Goal: Ask a question

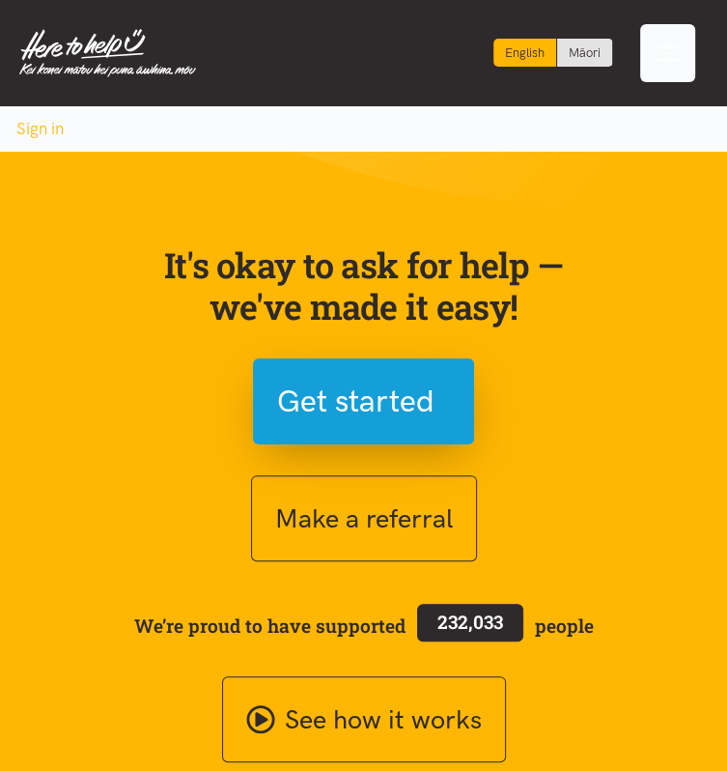
click at [653, 51] on div "Toggle navigation" at bounding box center [668, 53] width 56 height 58
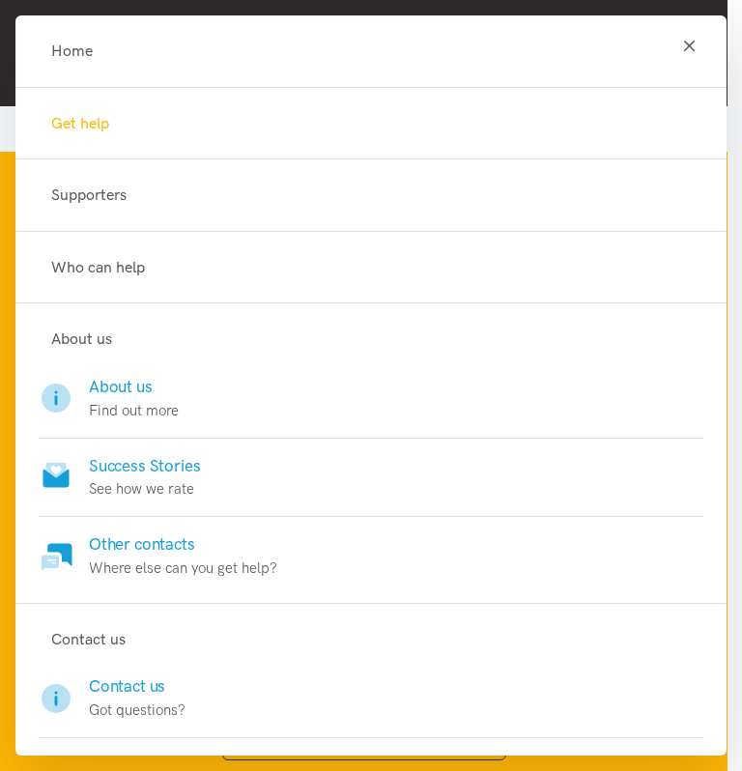
click at [447, 120] on link "Get help" at bounding box center [371, 123] width 664 height 25
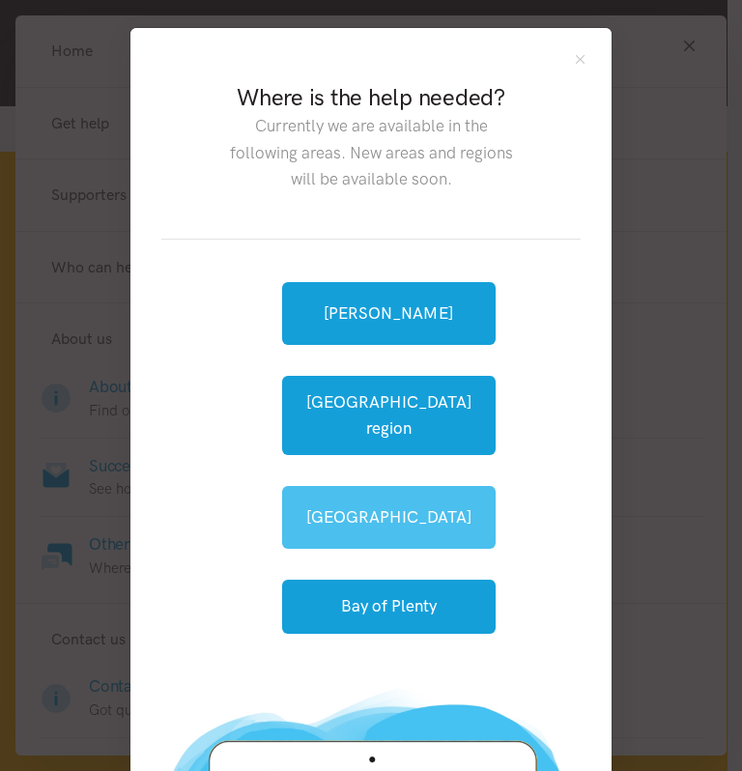
click at [384, 486] on link "[GEOGRAPHIC_DATA]" at bounding box center [388, 517] width 213 height 63
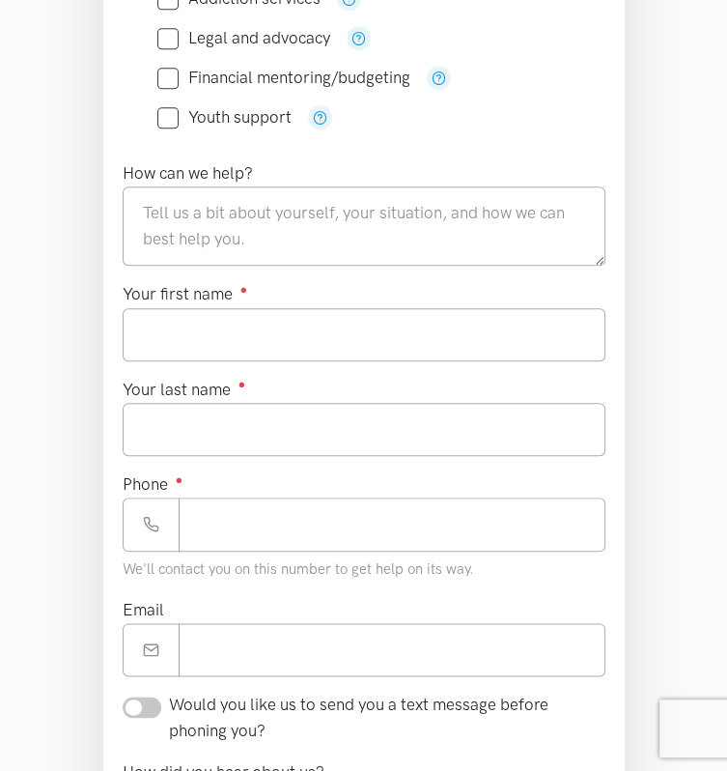
scroll to position [742, 0]
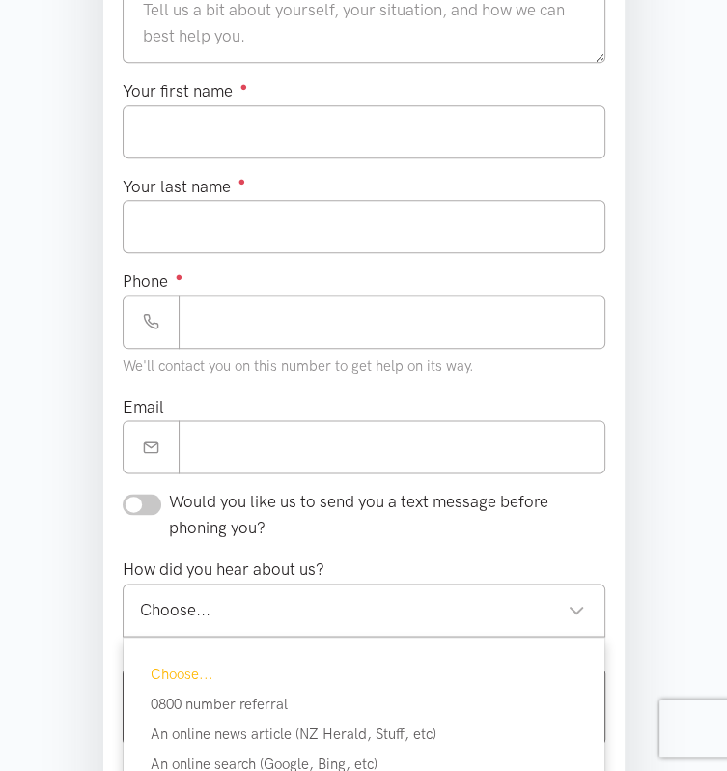
scroll to position [973, 0]
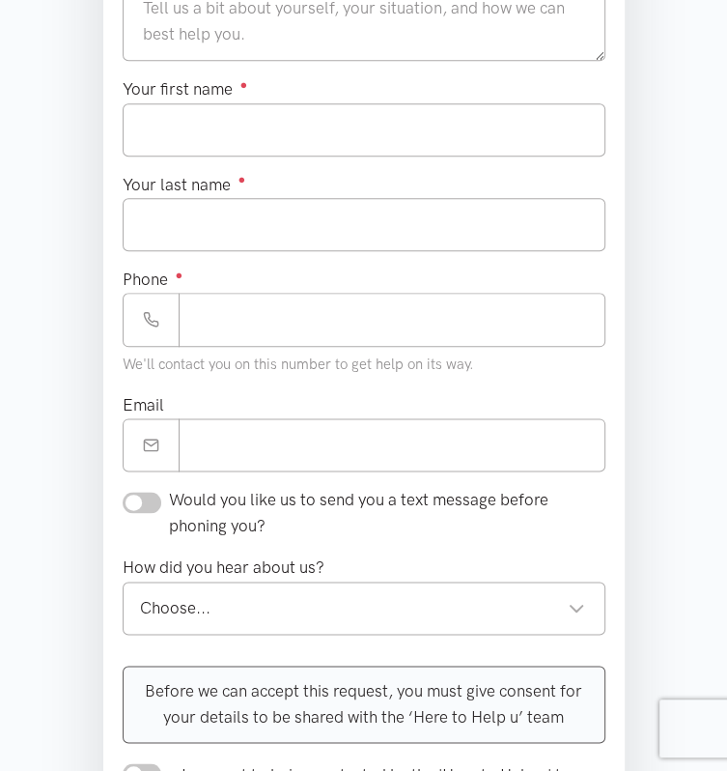
click at [625, 554] on div "How did you hear about us? Choose... Choose... Choose... 0800 number referral A…" at bounding box center [364, 601] width 522 height 95
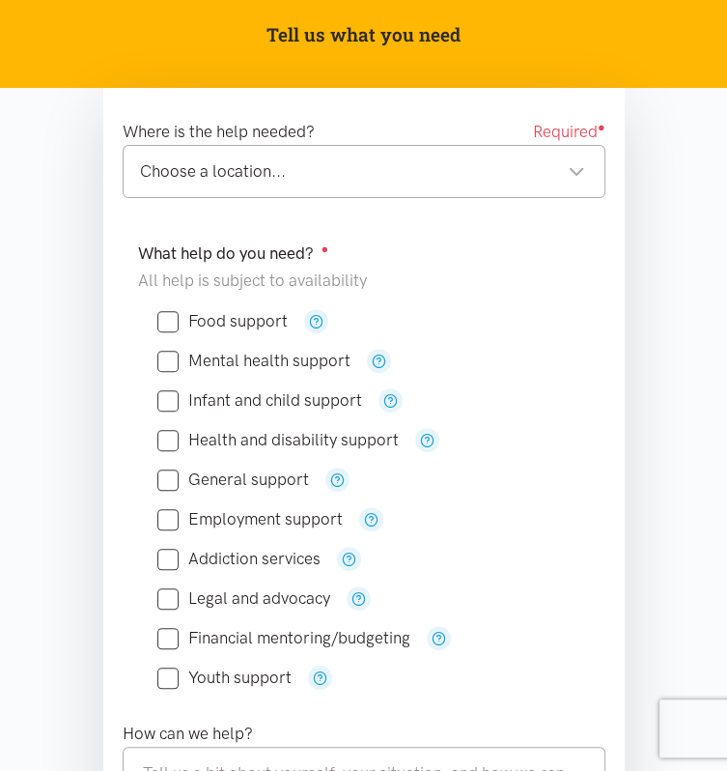
scroll to position [197, 0]
